Goal: Check status: Check status

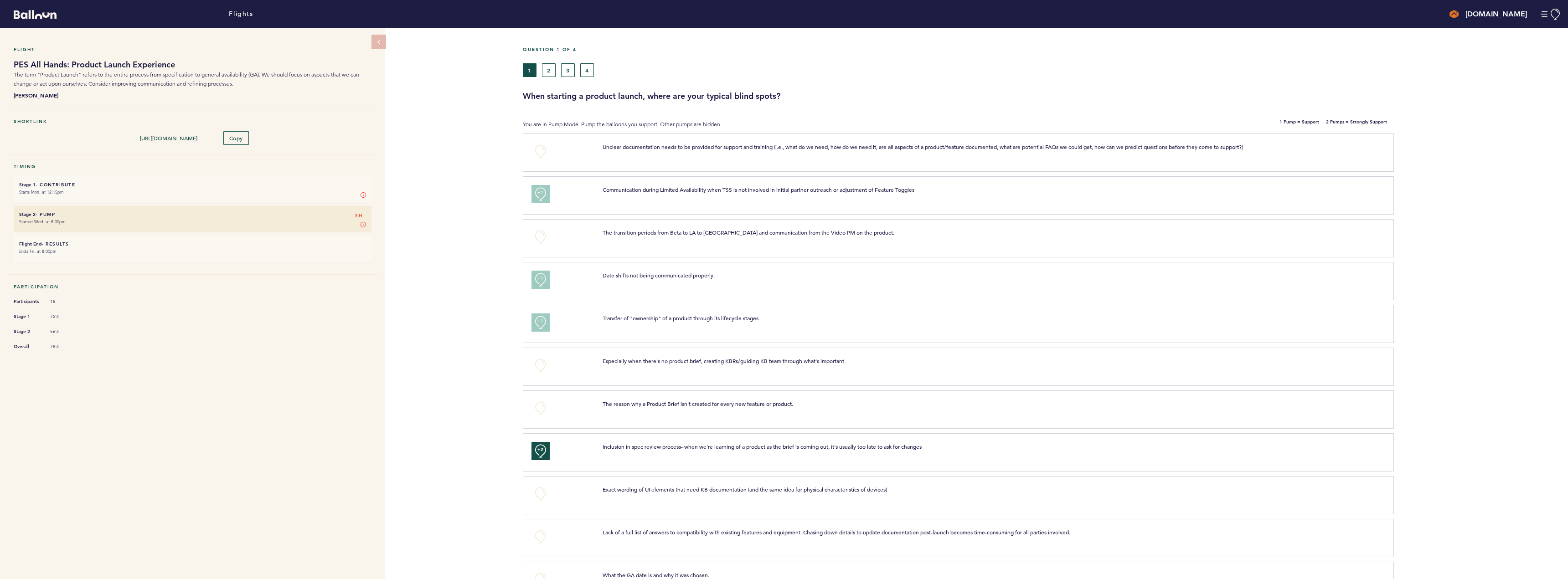
click at [126, 247] on small "Ends Fri. at 8:00pm" at bounding box center [192, 252] width 347 height 9
click at [555, 69] on button "2" at bounding box center [548, 69] width 14 height 14
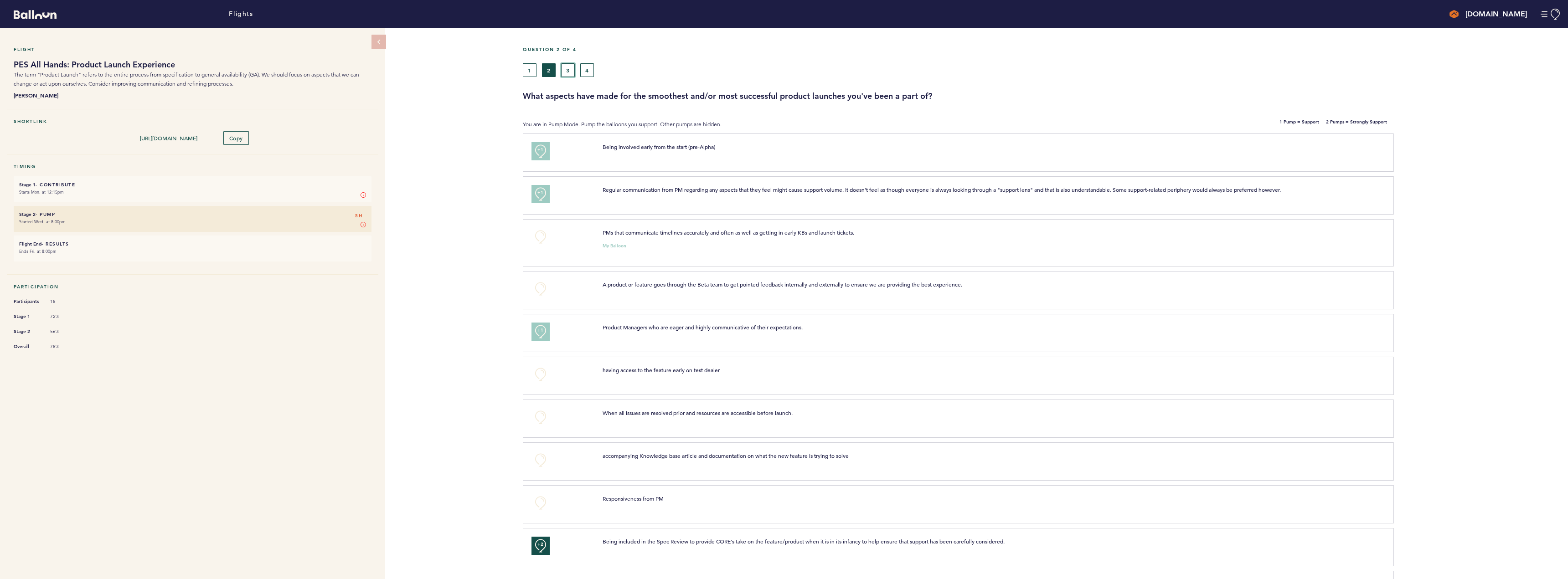
click at [566, 73] on button "3" at bounding box center [568, 69] width 14 height 14
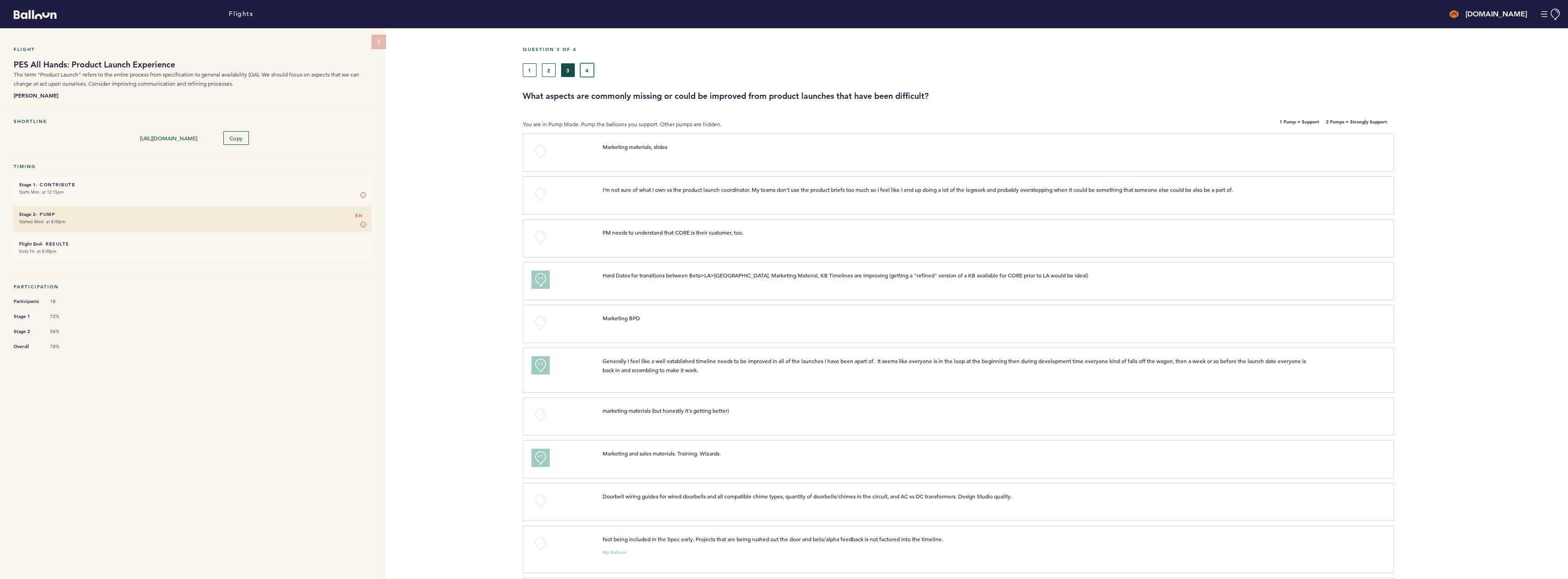
click at [590, 69] on button "4" at bounding box center [587, 69] width 14 height 14
